Goal: Information Seeking & Learning: Learn about a topic

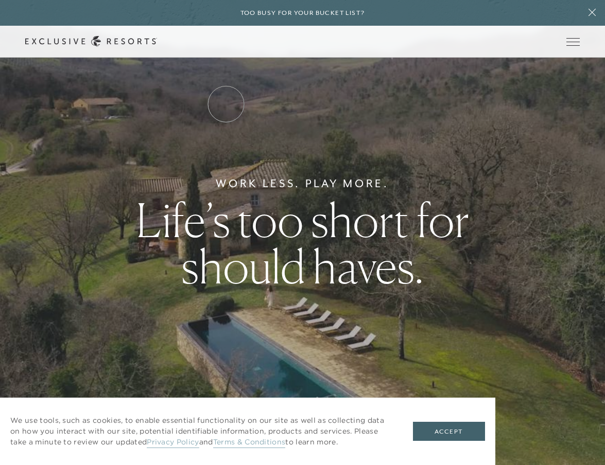
click at [0, 0] on link "Residence Collection" at bounding box center [0, 0] width 0 height 0
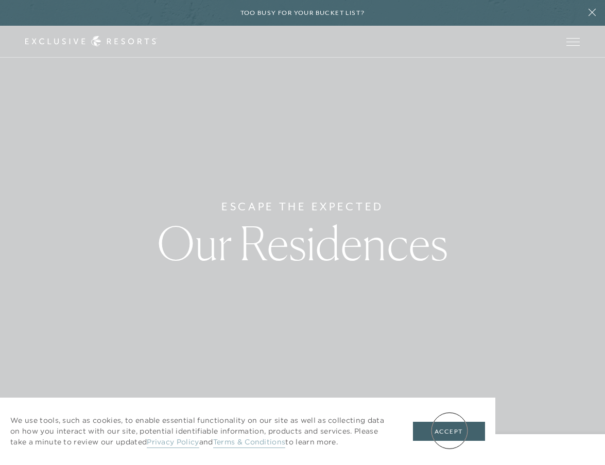
click at [449, 431] on button "Accept" at bounding box center [449, 432] width 72 height 20
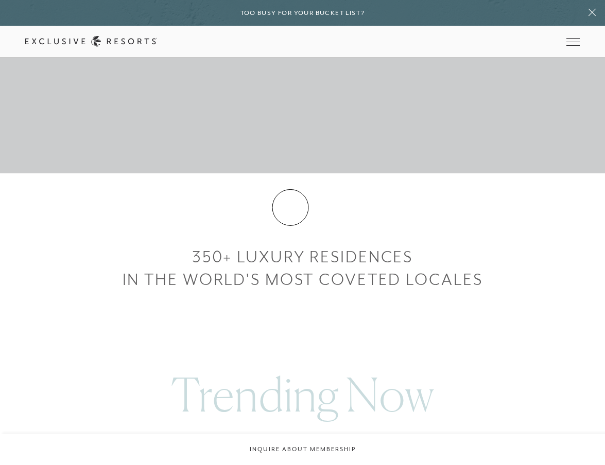
scroll to position [292, 0]
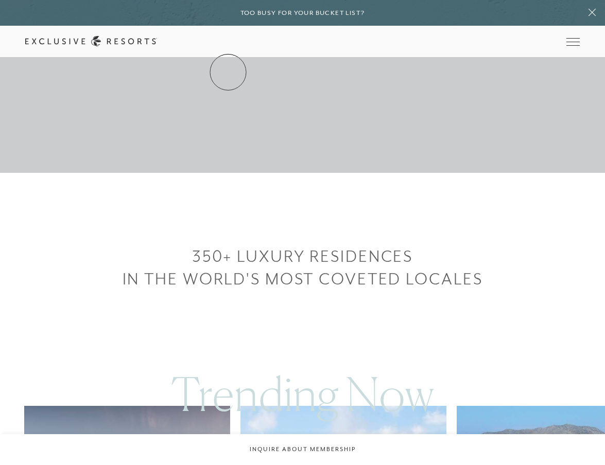
click at [0, 0] on link "Residence Collection" at bounding box center [0, 0] width 0 height 0
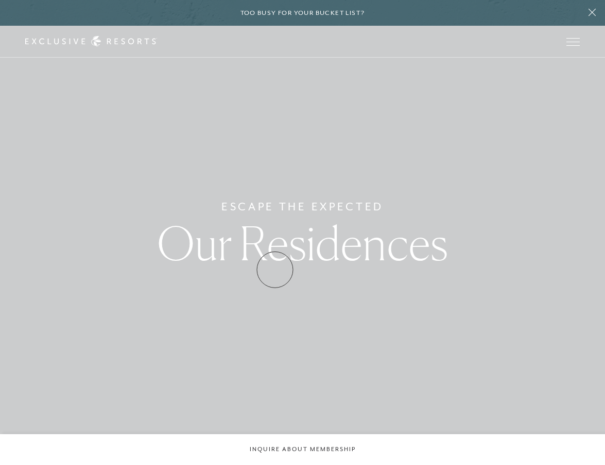
scroll to position [0, 0]
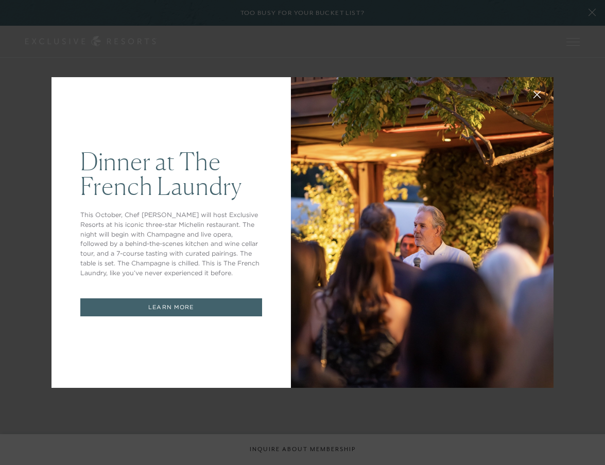
click at [533, 97] on icon at bounding box center [537, 95] width 8 height 8
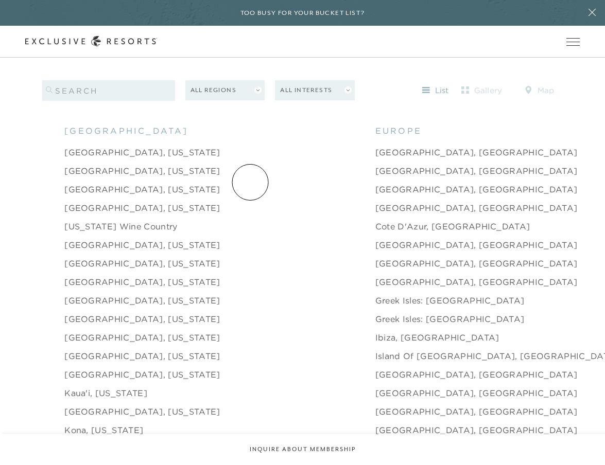
scroll to position [1086, 0]
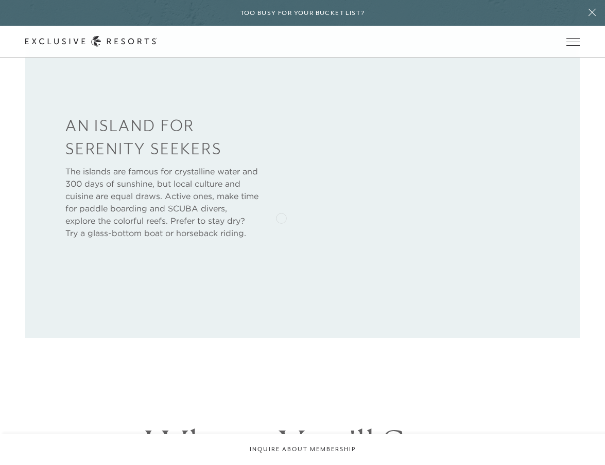
scroll to position [516, 0]
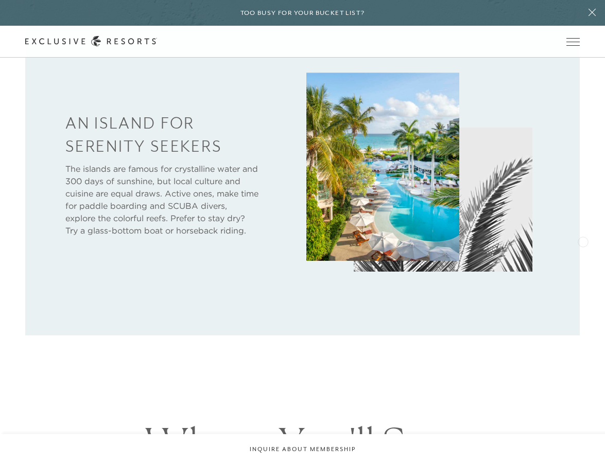
click at [582, 241] on div "An Island for Serenity Seekers The islands are famous for crystalline water and…" at bounding box center [302, 178] width 605 height 314
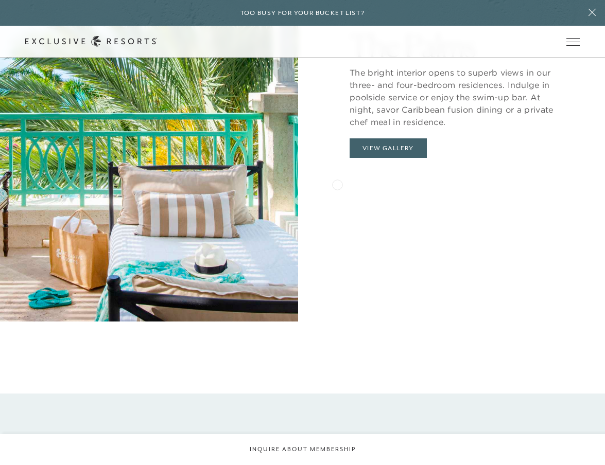
scroll to position [1109, 0]
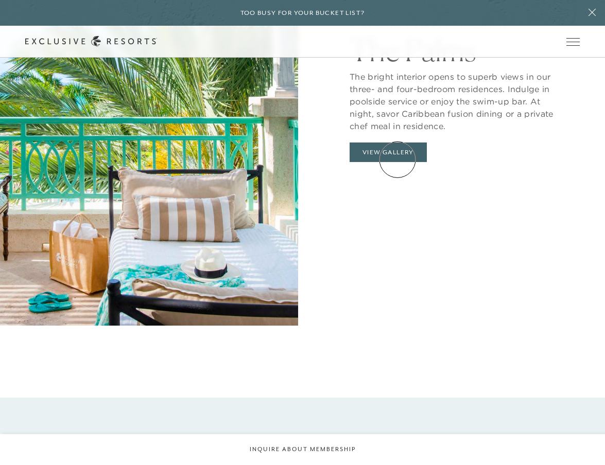
click at [397, 159] on button "View Gallery" at bounding box center [387, 153] width 77 height 20
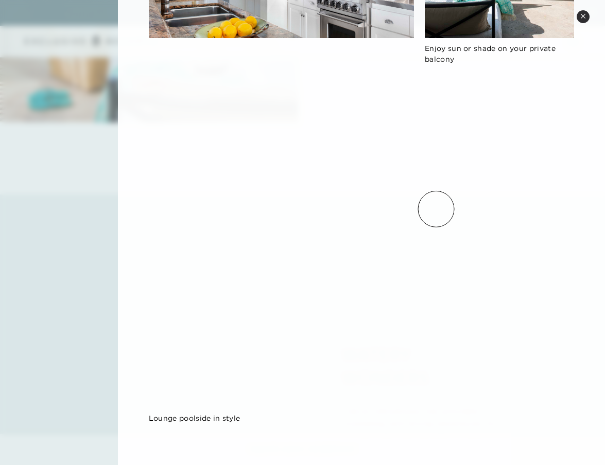
scroll to position [1327, 0]
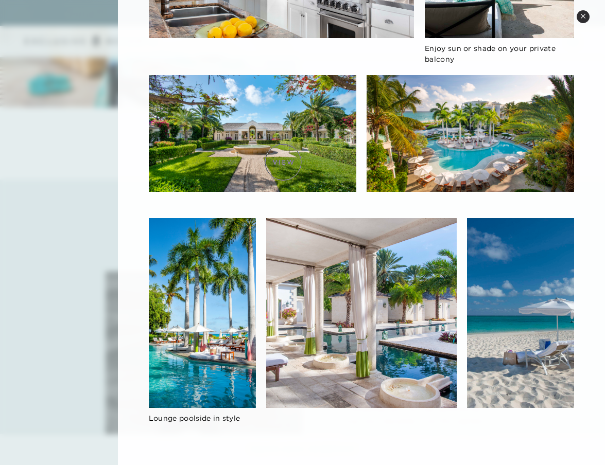
click at [283, 162] on img at bounding box center [252, 133] width 207 height 117
click at [261, 144] on img at bounding box center [252, 133] width 207 height 117
click at [260, 135] on img at bounding box center [252, 133] width 207 height 117
click at [473, 123] on img at bounding box center [469, 133] width 207 height 117
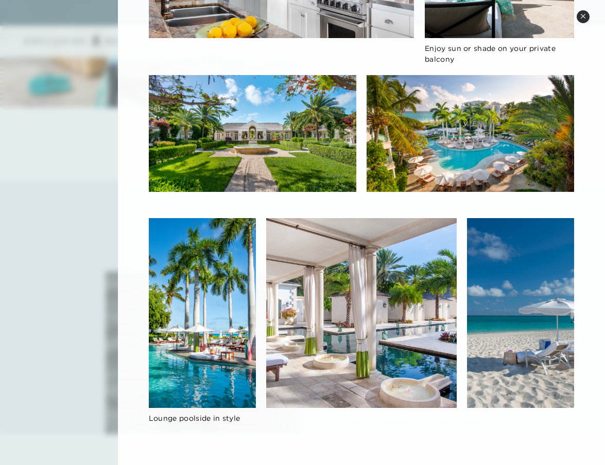
click at [473, 123] on img at bounding box center [469, 133] width 207 height 117
click at [584, 17] on icon at bounding box center [583, 16] width 6 height 6
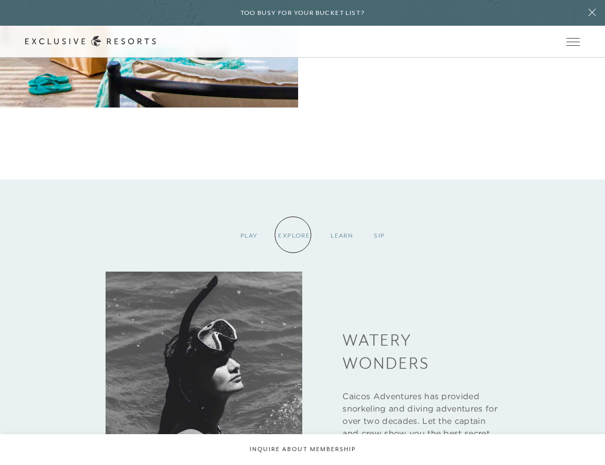
click at [293, 235] on div "Explore" at bounding box center [294, 236] width 52 height 30
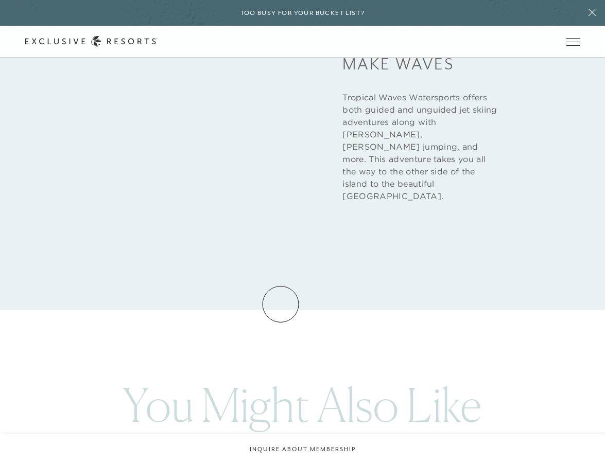
scroll to position [1369, 0]
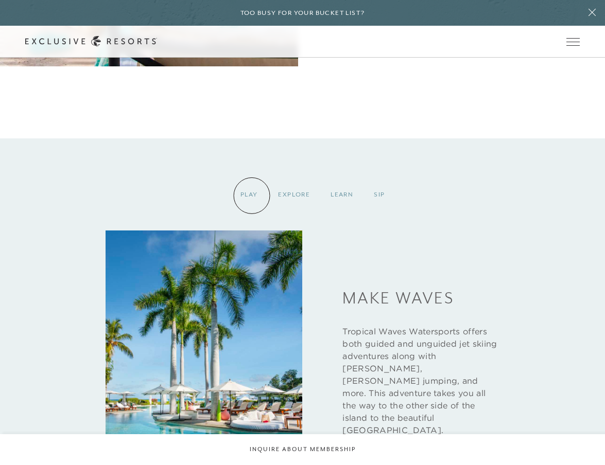
click at [251, 195] on div "Play" at bounding box center [249, 195] width 38 height 30
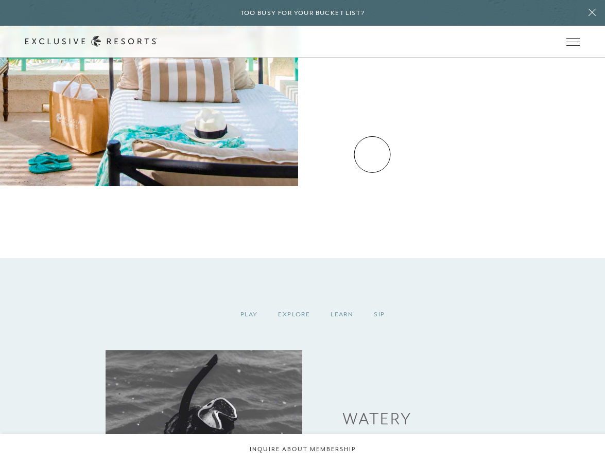
scroll to position [1197, 0]
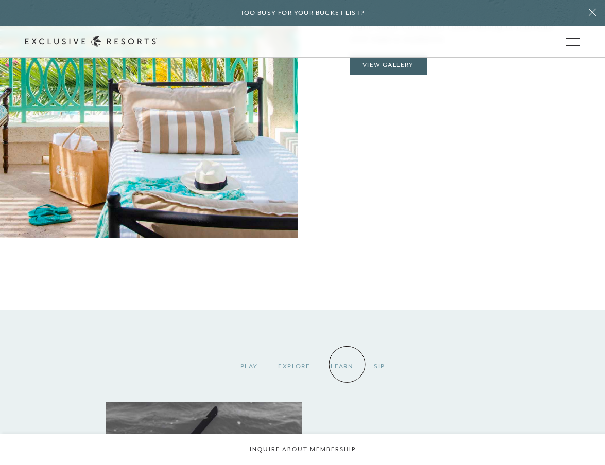
click at [347, 364] on div "Learn" at bounding box center [341, 366] width 43 height 30
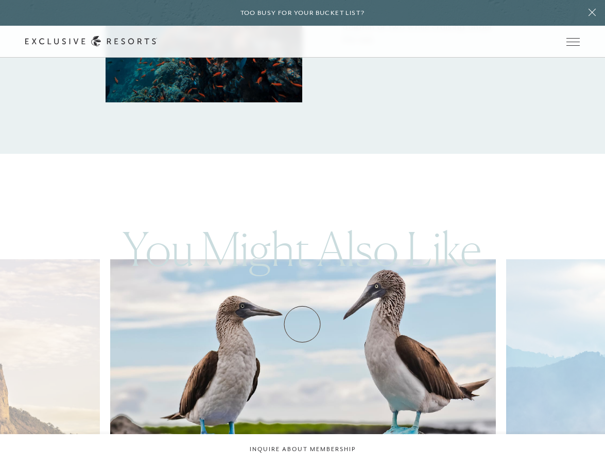
scroll to position [1764, 0]
